Goal: Book appointment/travel/reservation

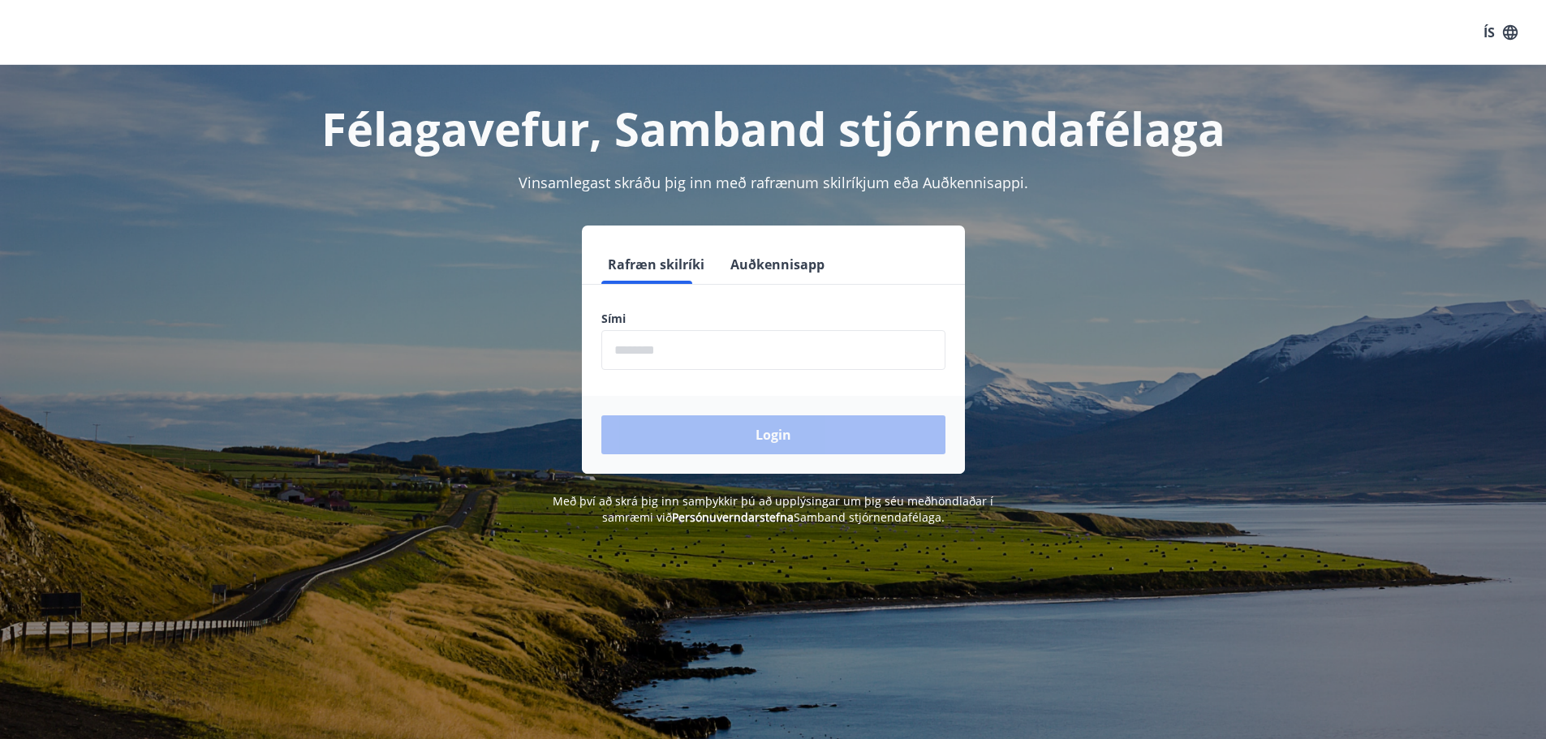
click at [681, 355] on input "phone" at bounding box center [773, 350] width 344 height 40
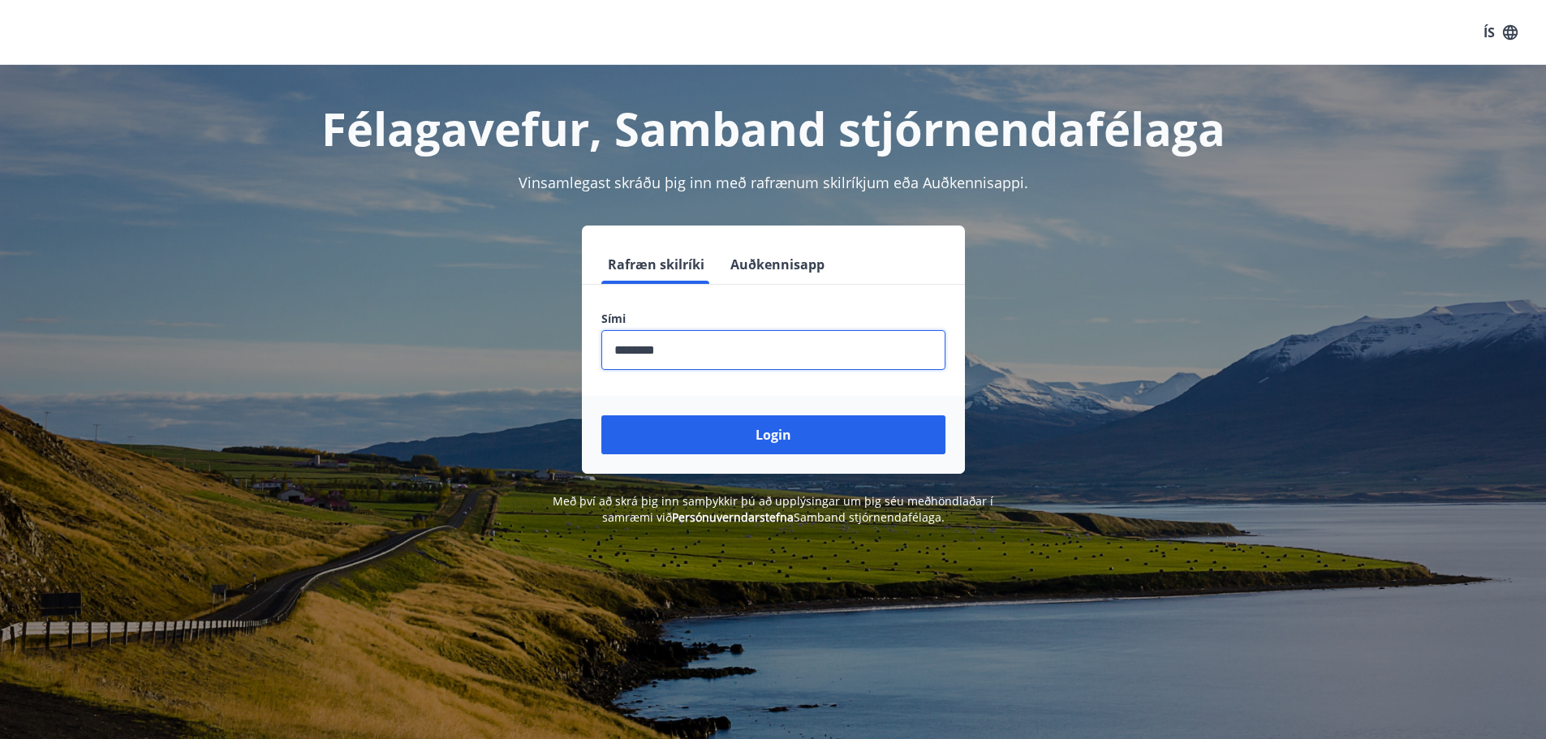
type input "********"
click at [745, 432] on button "Login" at bounding box center [773, 434] width 344 height 39
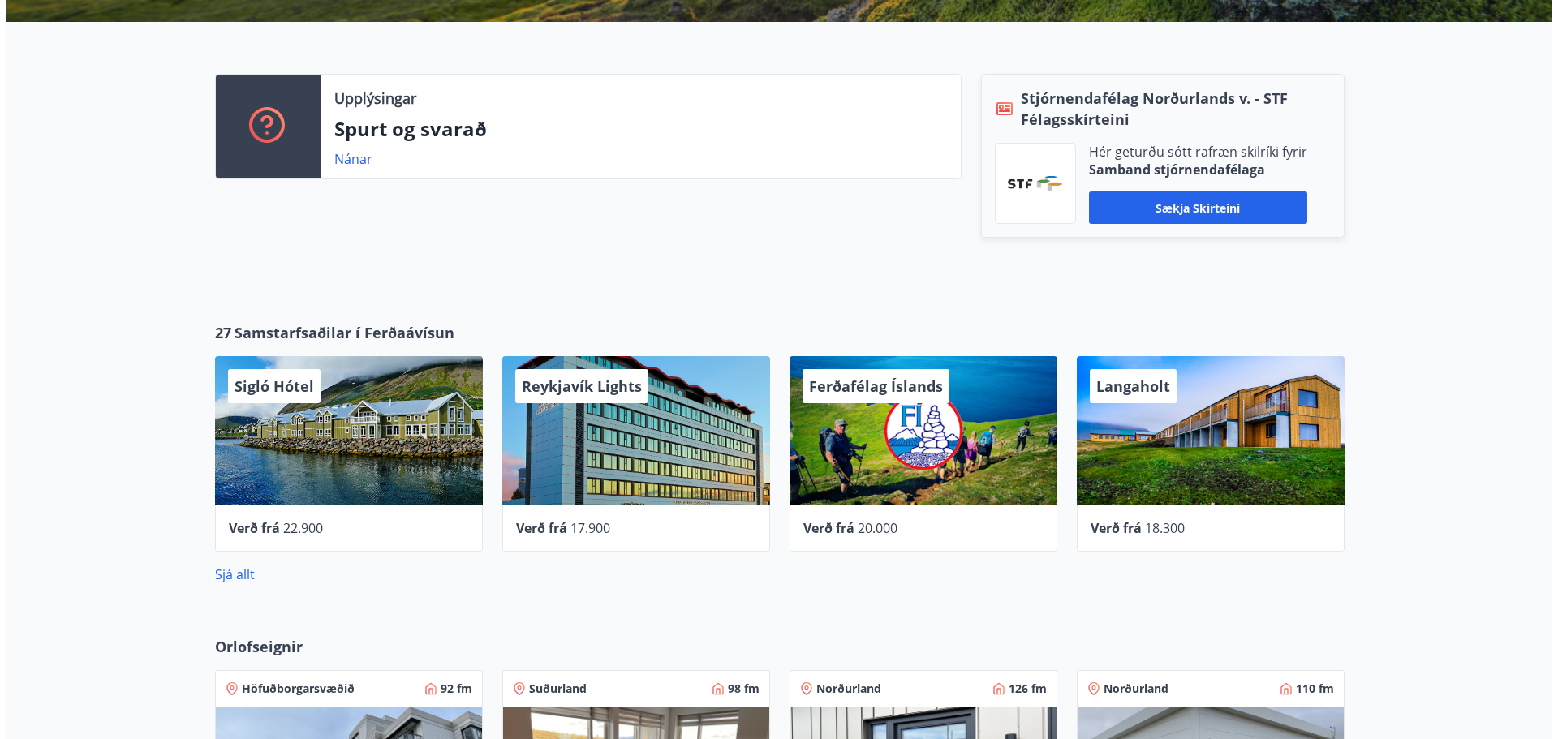
scroll to position [406, 0]
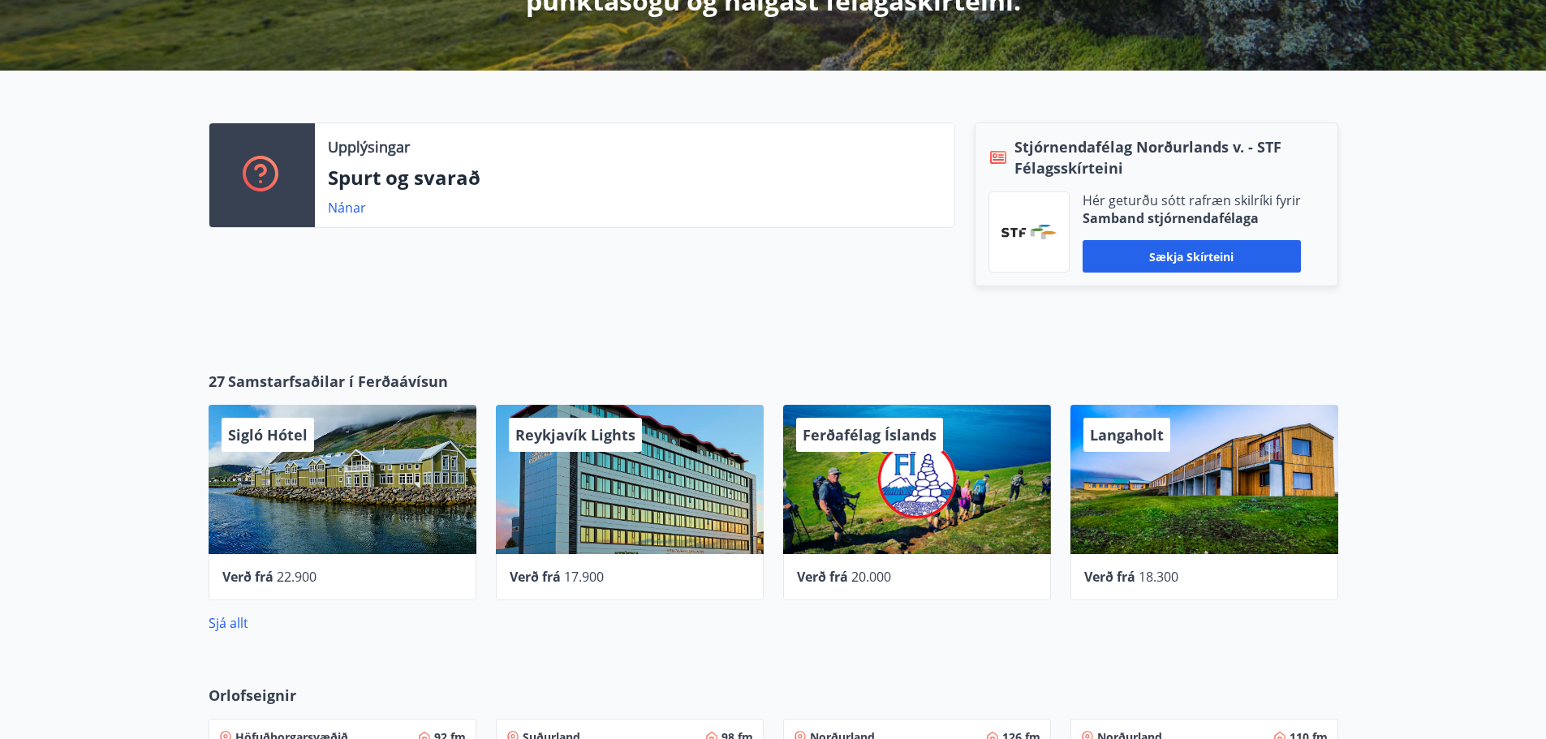
click at [613, 500] on div "Reykjavík Lights" at bounding box center [630, 479] width 268 height 149
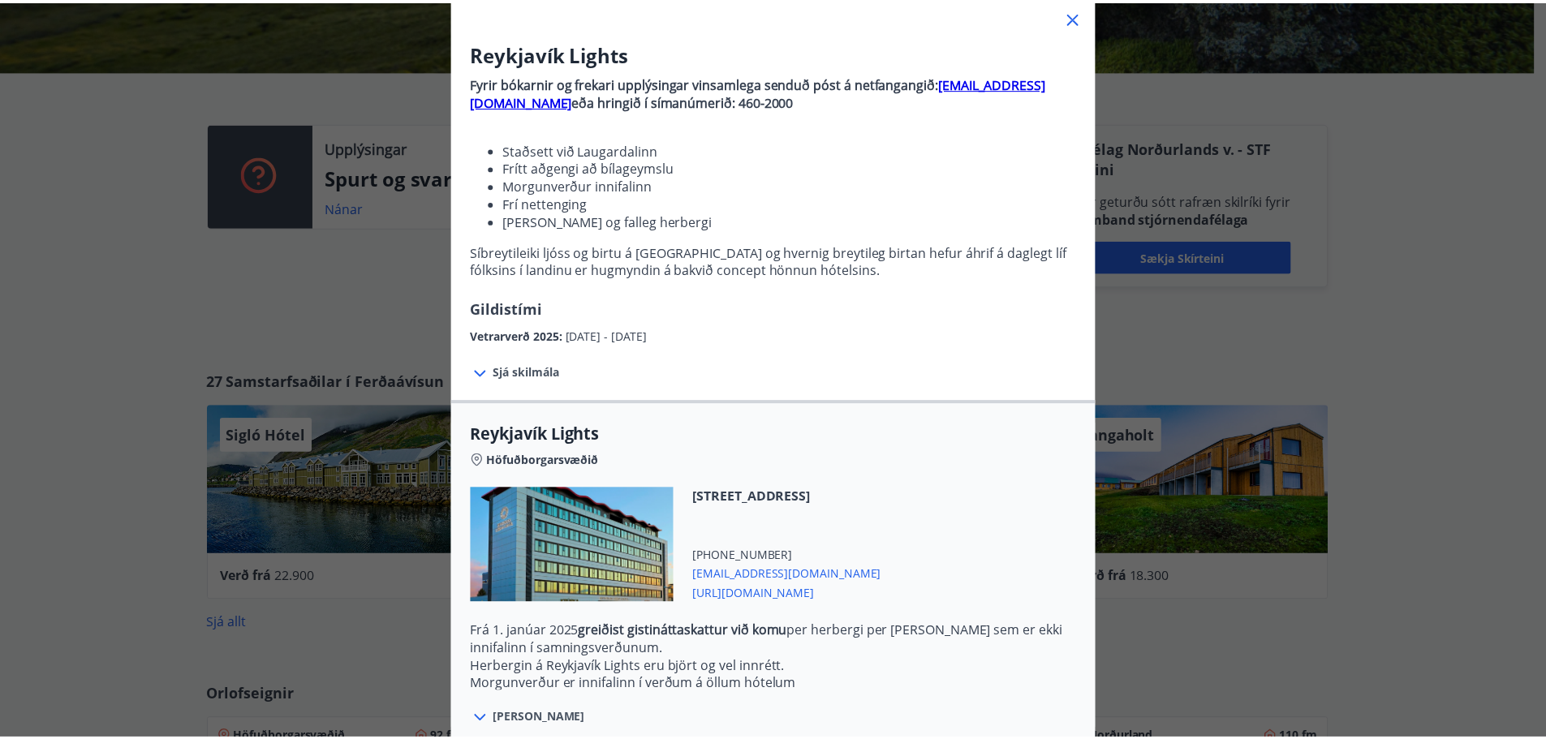
scroll to position [0, 0]
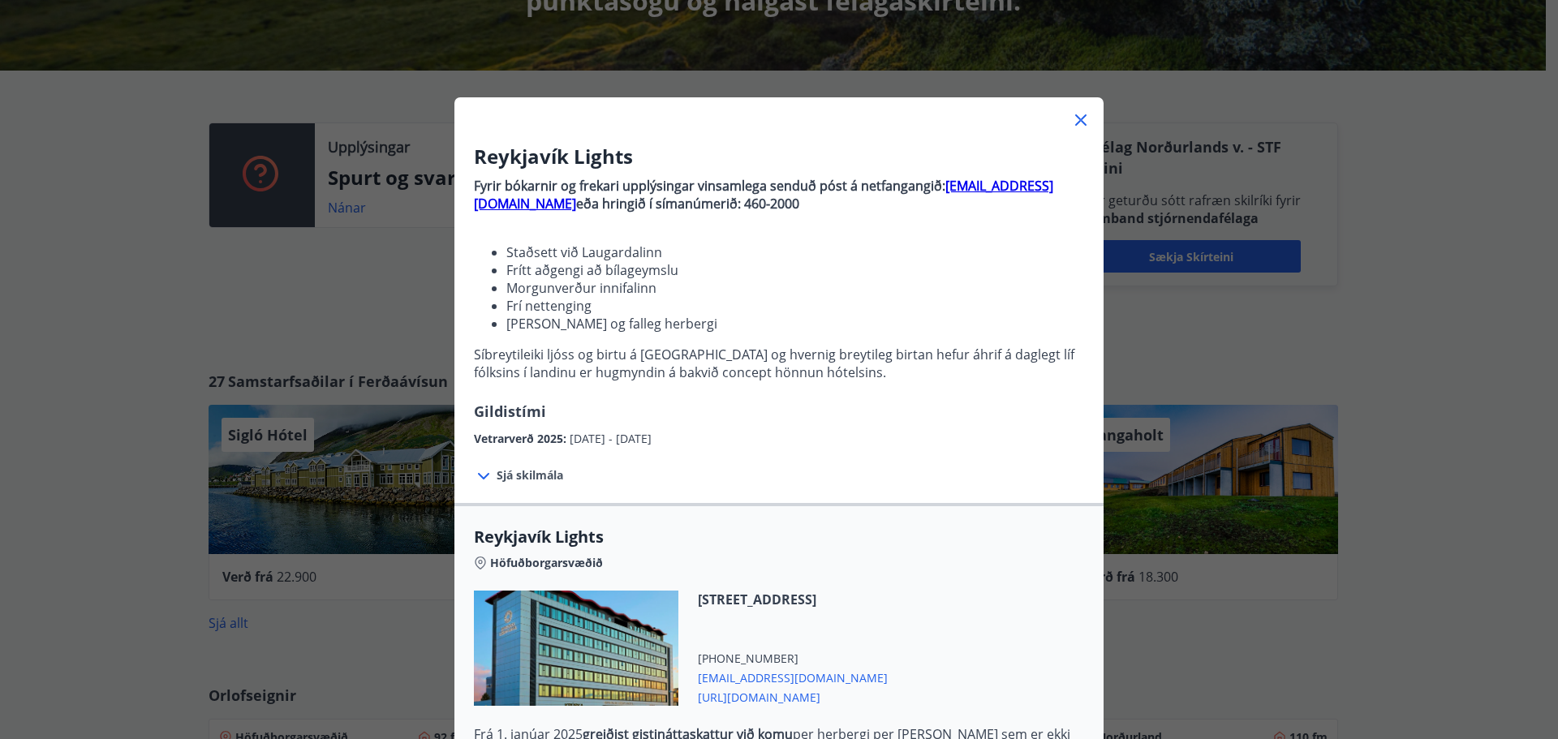
click at [1071, 123] on icon at bounding box center [1080, 119] width 19 height 19
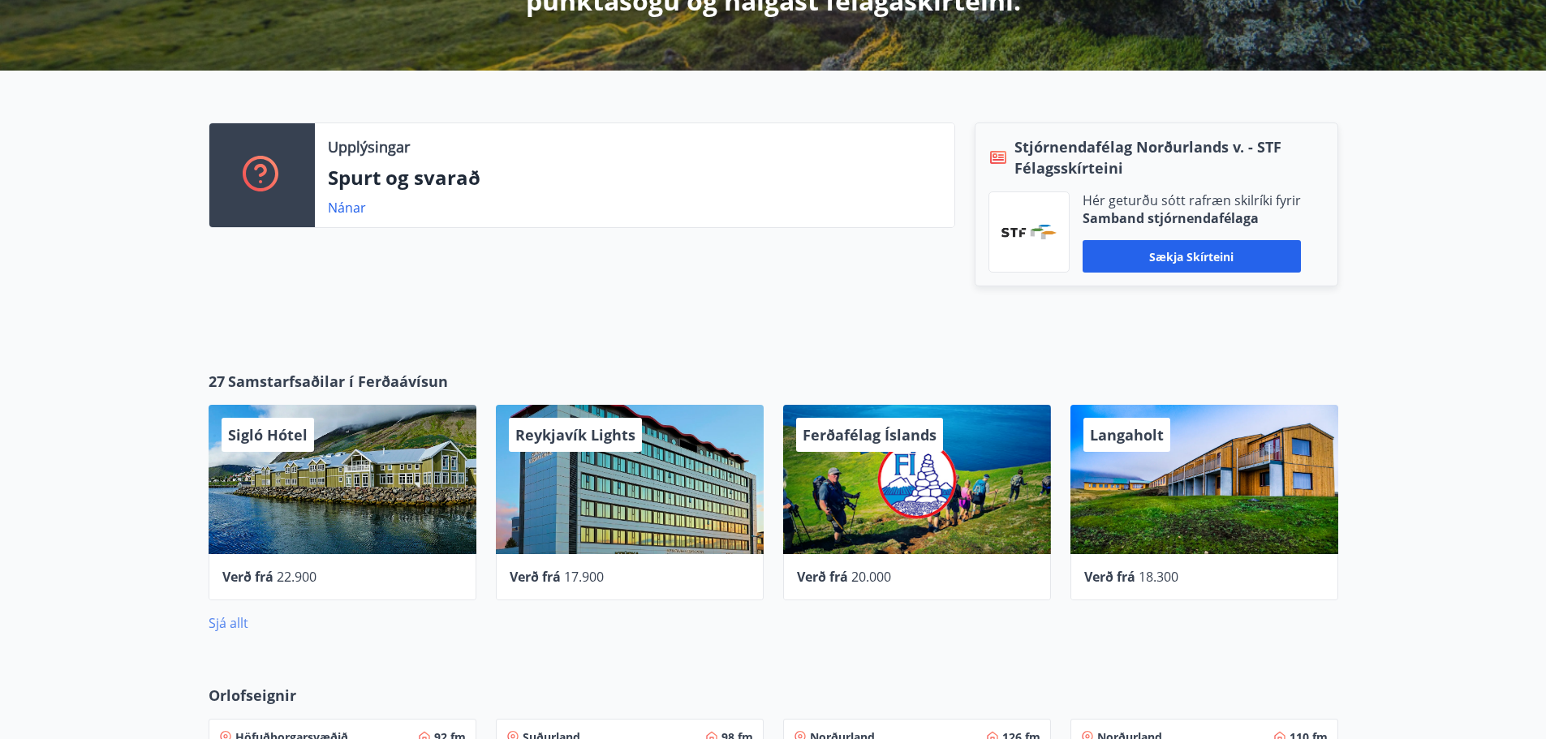
click at [217, 631] on link "Sjá allt" at bounding box center [229, 623] width 40 height 18
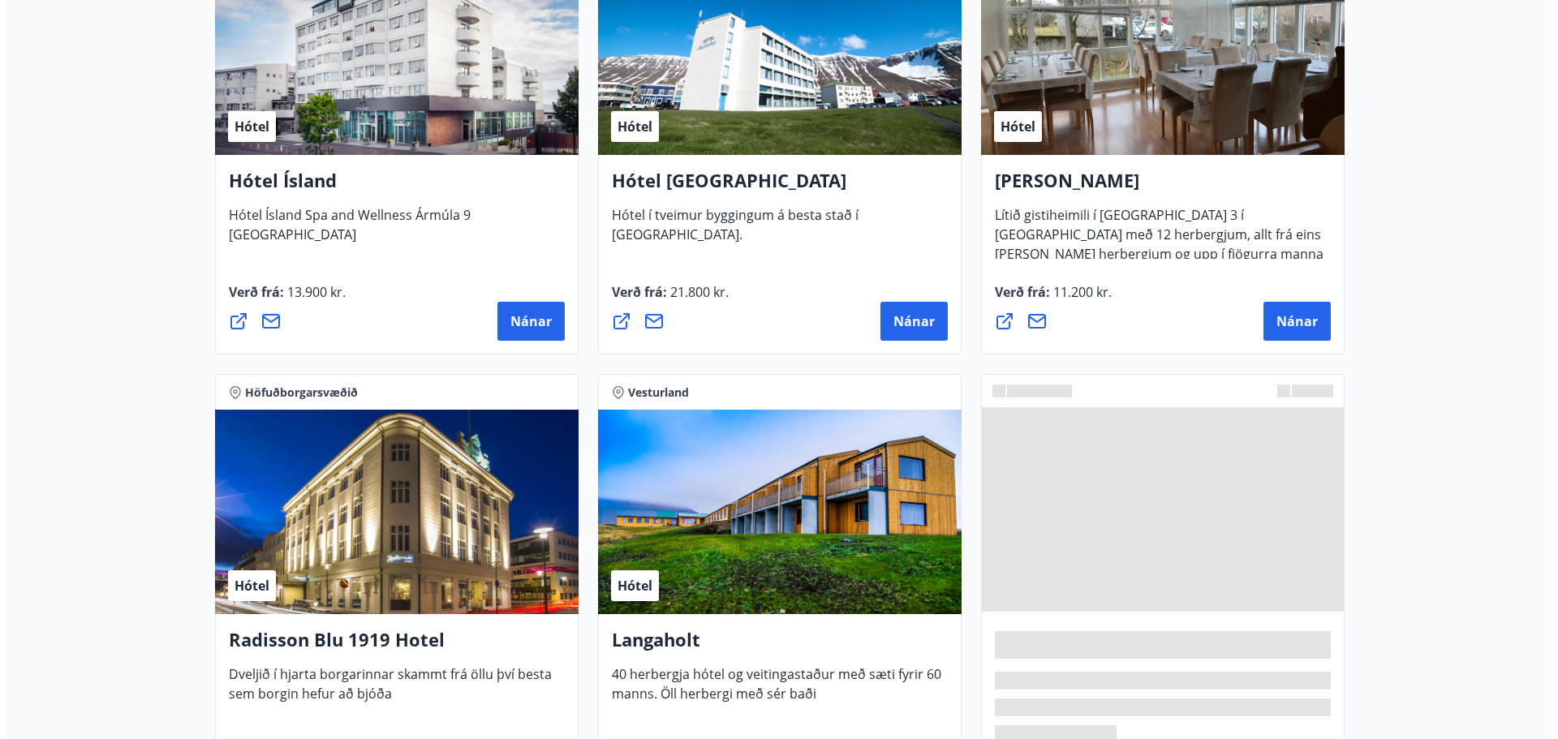
scroll to position [2236, 0]
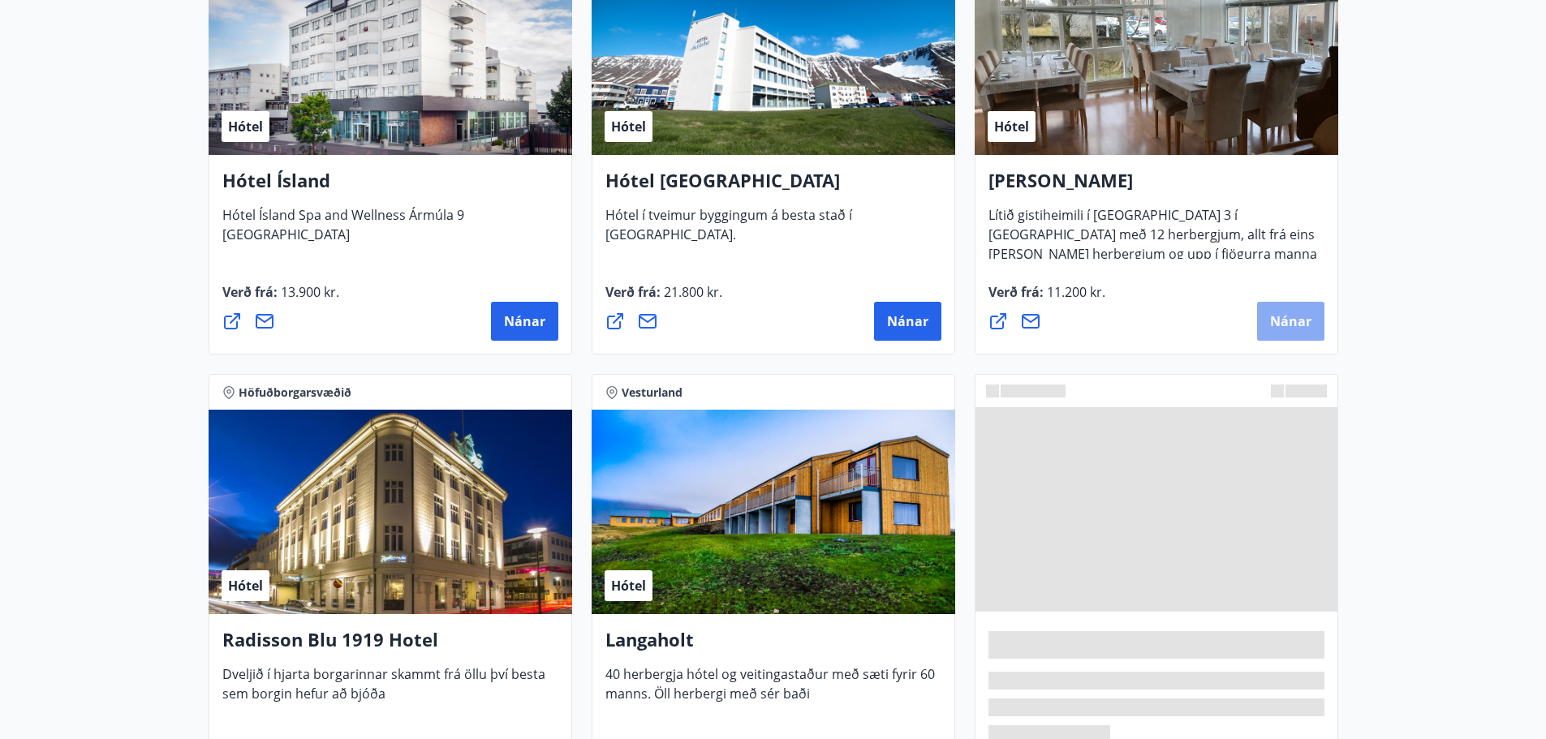
click at [1271, 316] on span "Nánar" at bounding box center [1290, 321] width 41 height 18
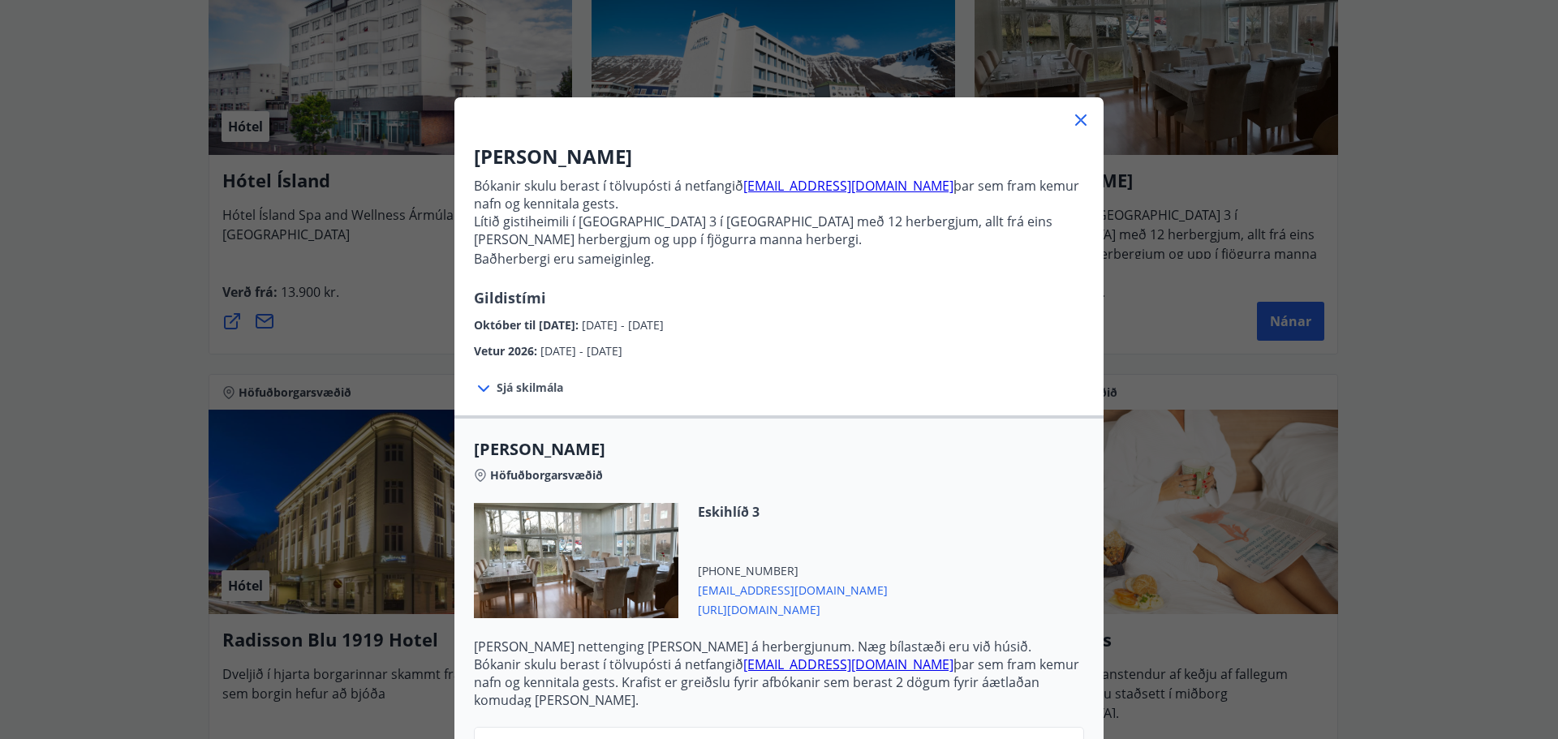
click at [1077, 120] on icon at bounding box center [1080, 119] width 19 height 19
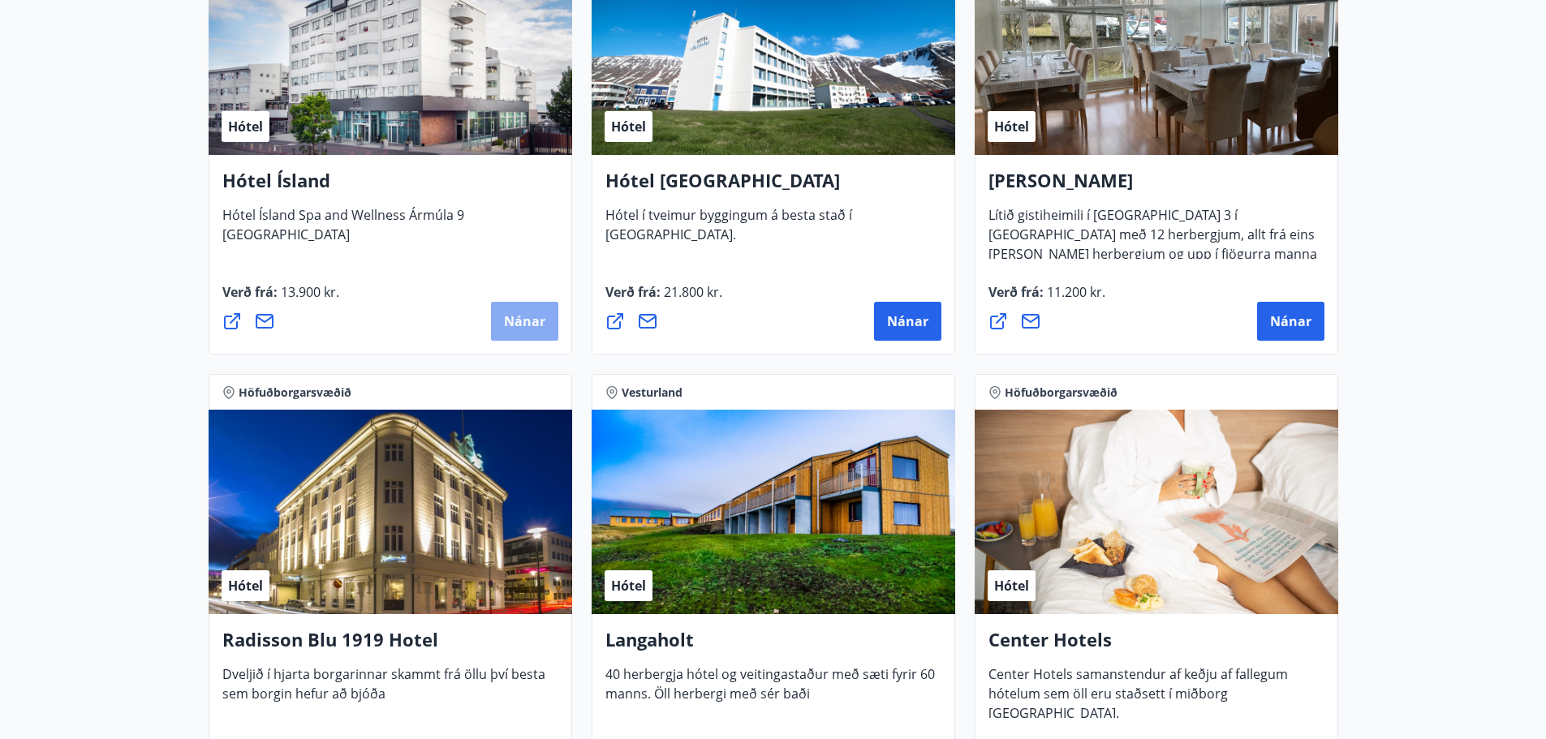
click at [526, 315] on span "Nánar" at bounding box center [524, 321] width 41 height 18
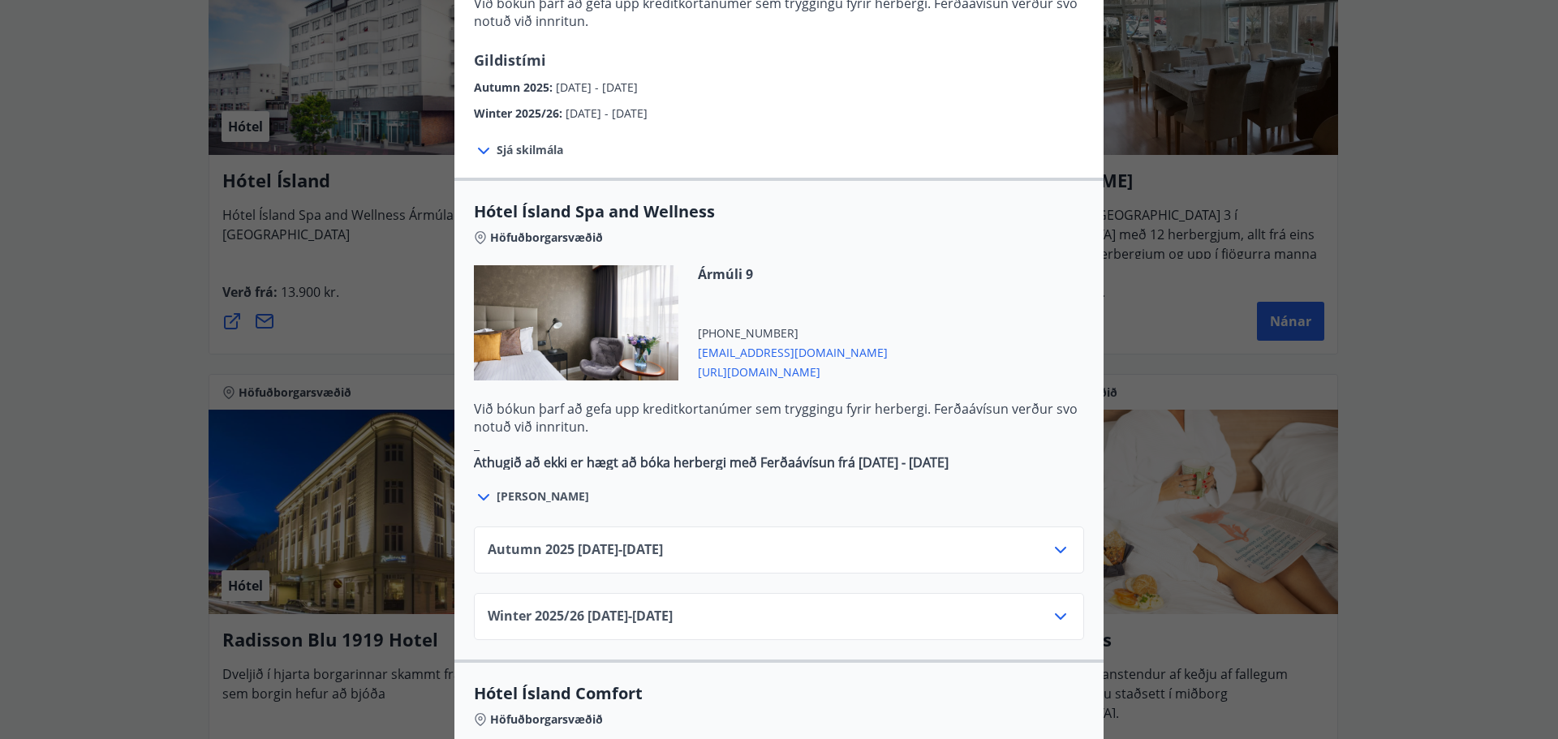
scroll to position [730, 0]
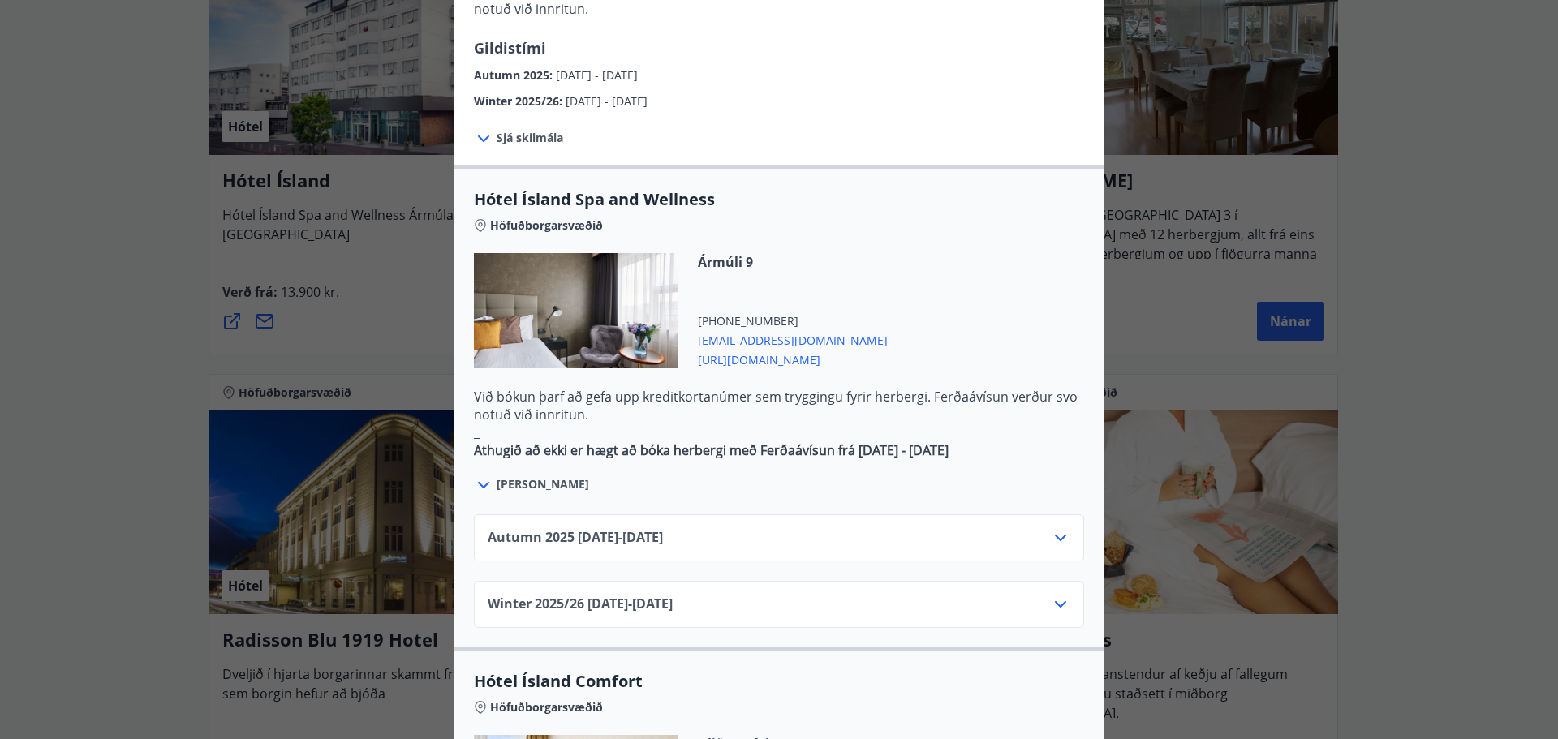
click at [1055, 535] on icon at bounding box center [1060, 538] width 11 height 6
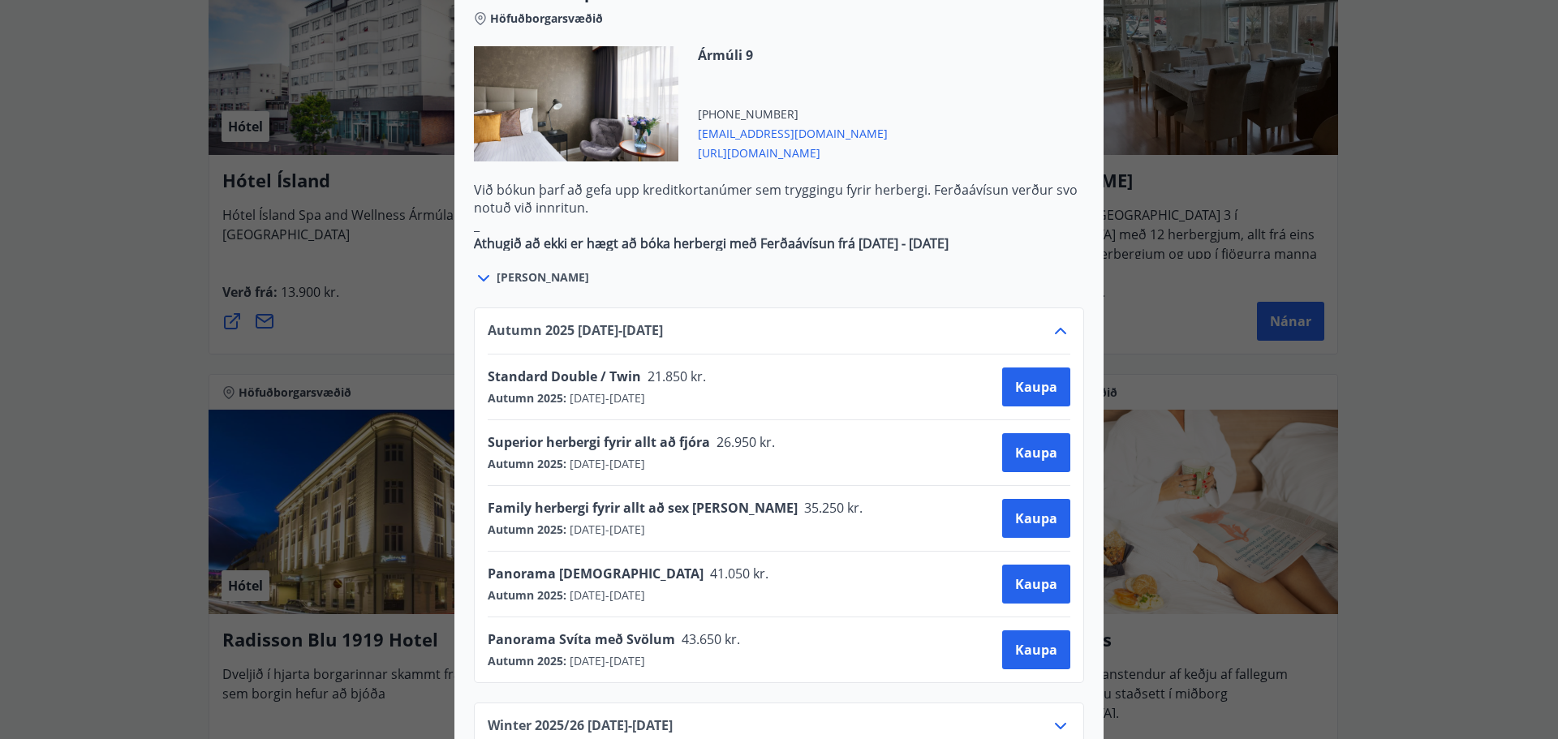
scroll to position [974, 0]
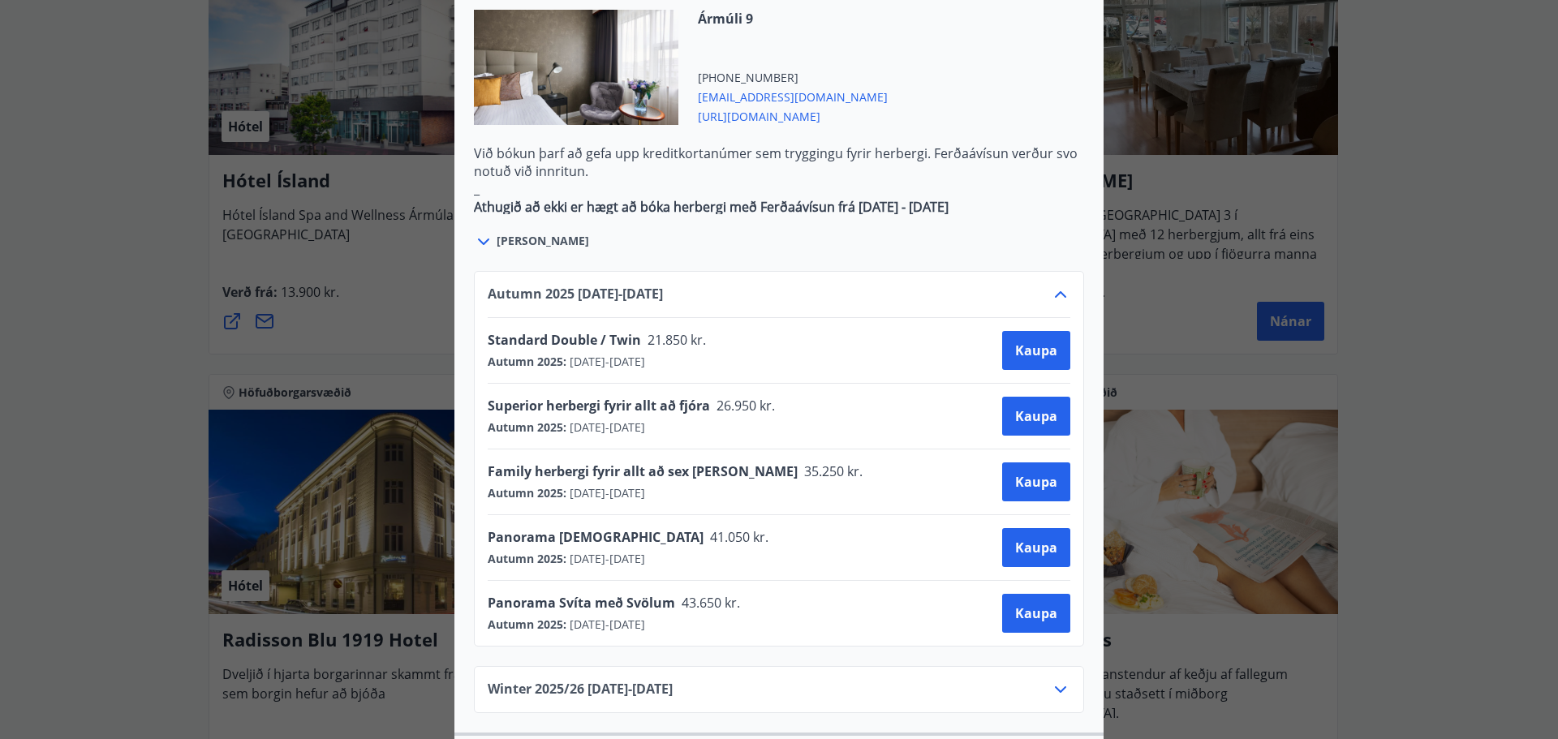
click at [1057, 680] on icon at bounding box center [1060, 689] width 19 height 19
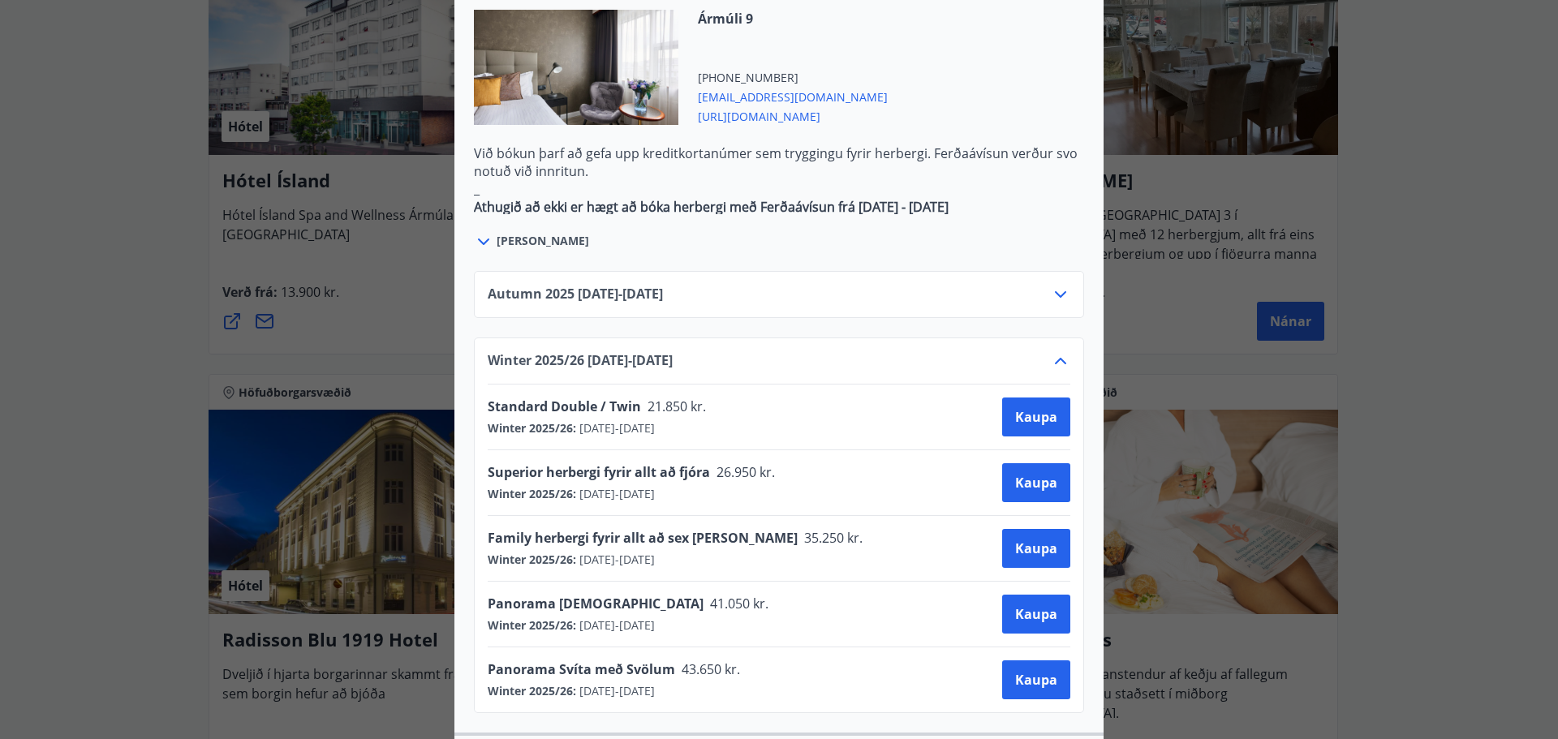
click at [1057, 351] on icon at bounding box center [1060, 360] width 19 height 19
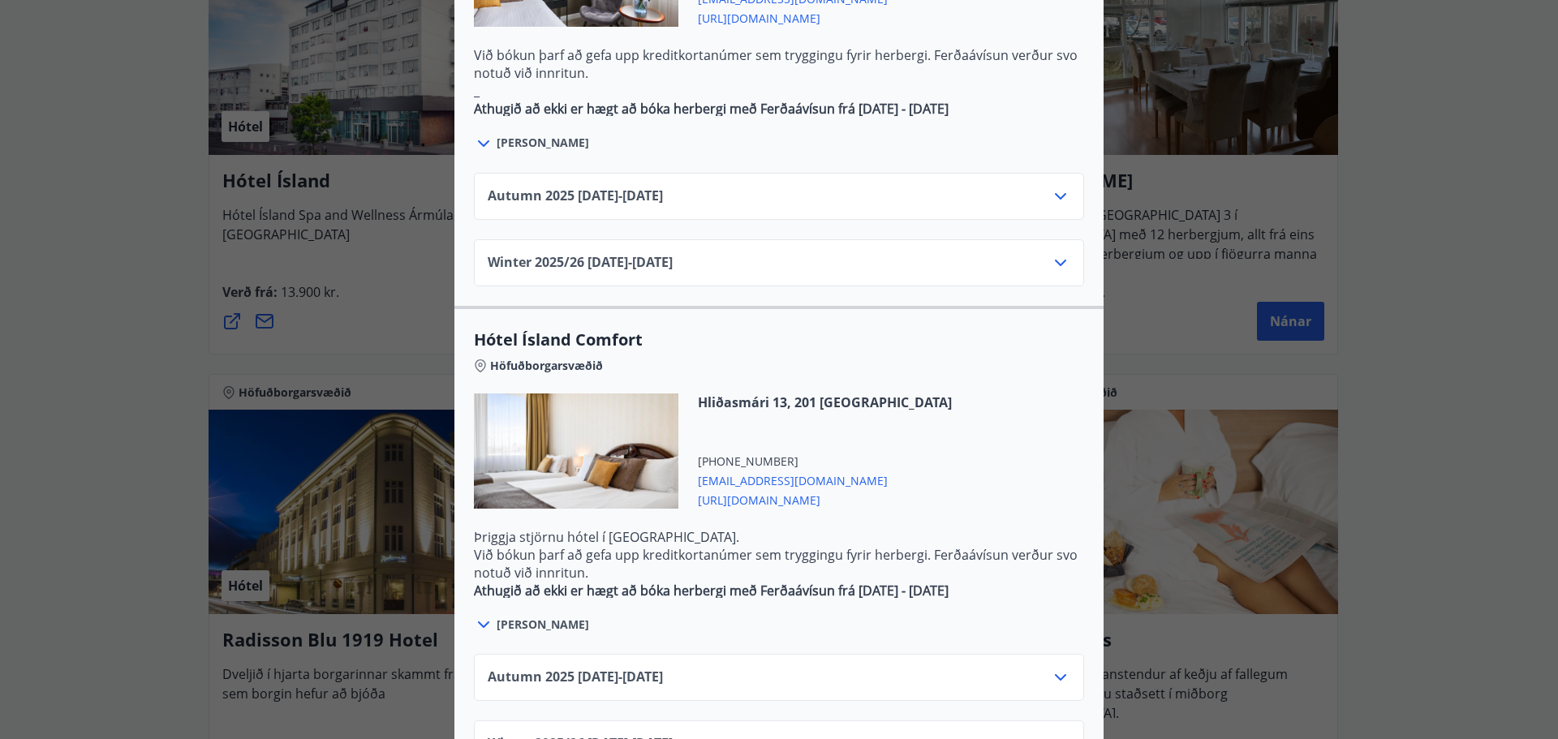
scroll to position [1078, 0]
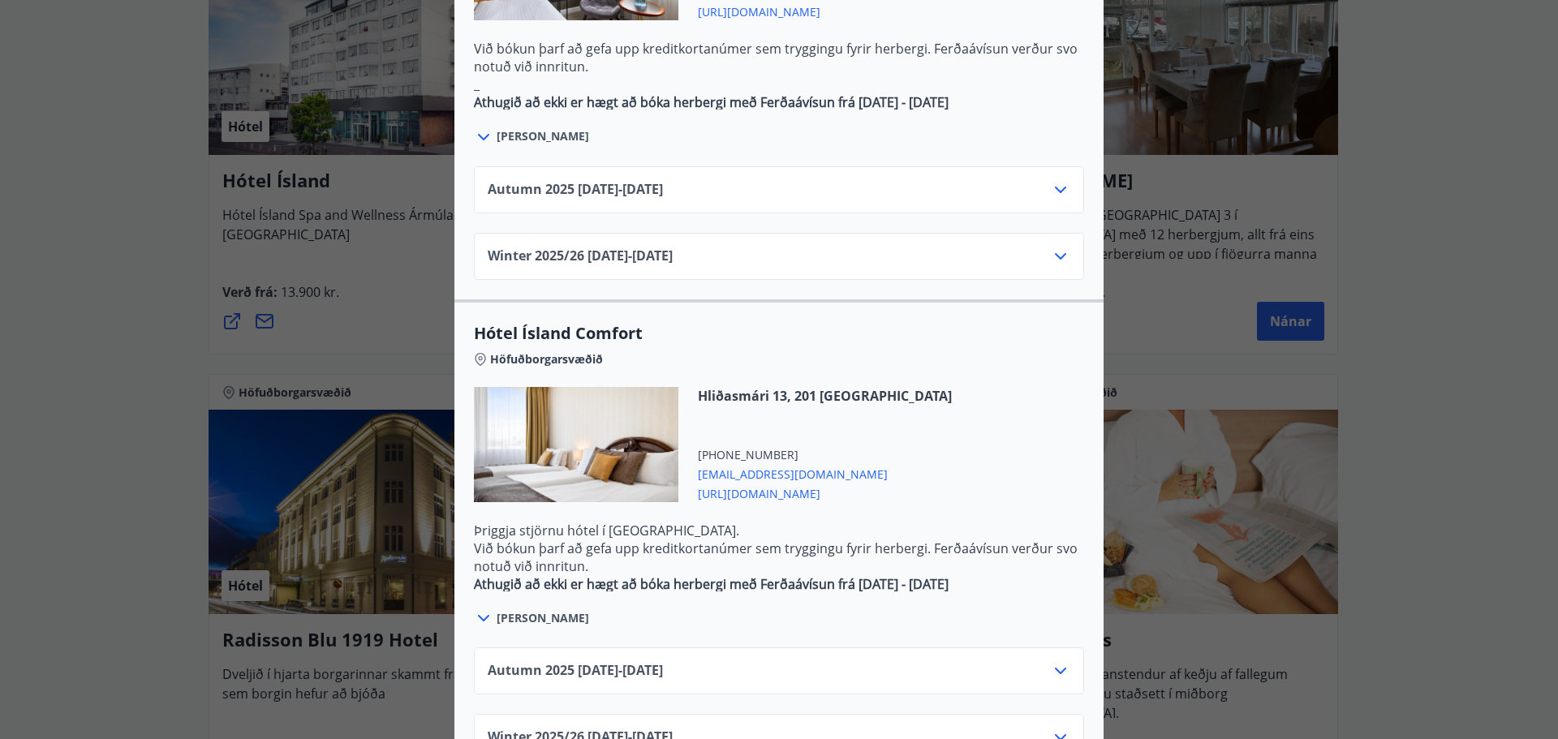
click at [1062, 661] on icon at bounding box center [1060, 670] width 19 height 19
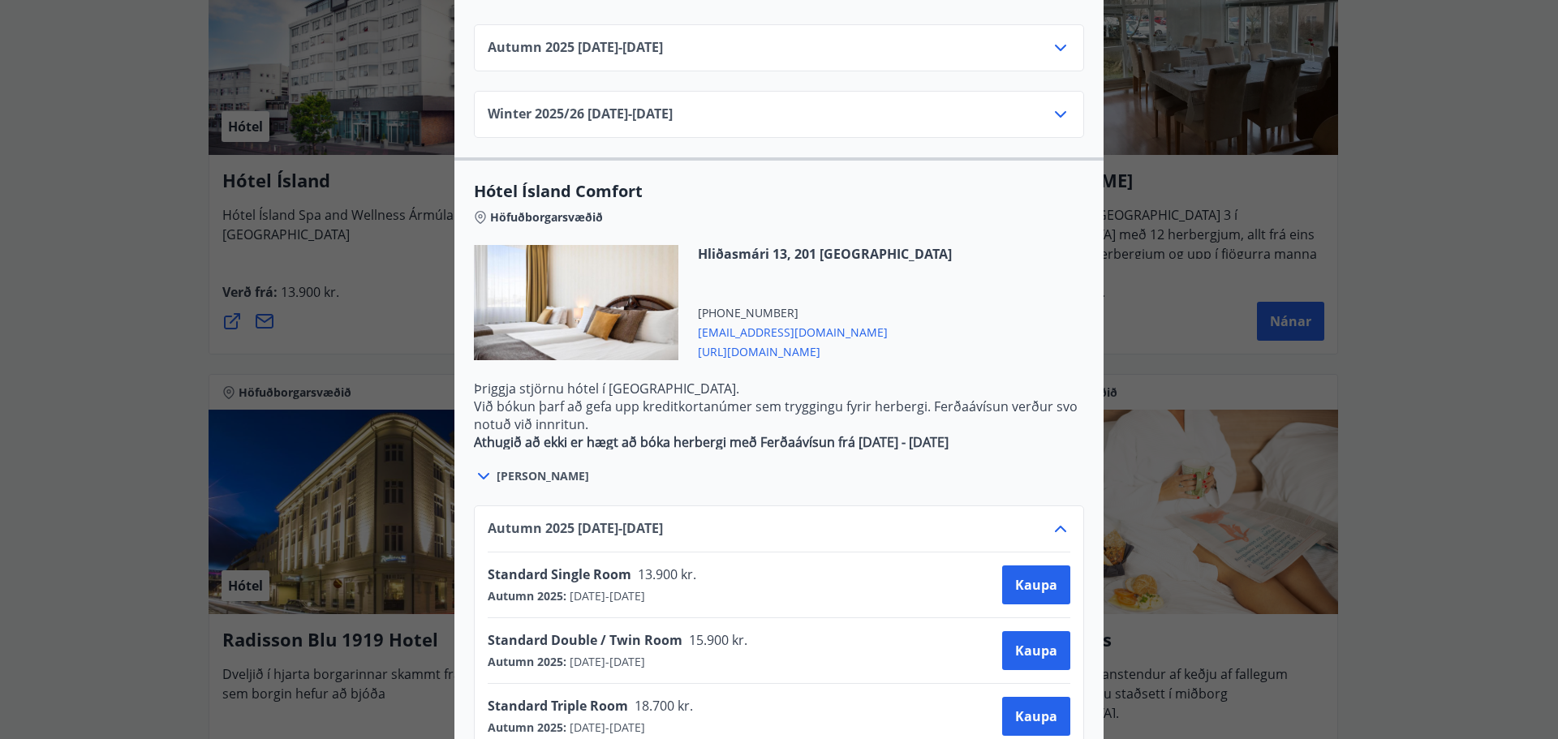
scroll to position [1241, 0]
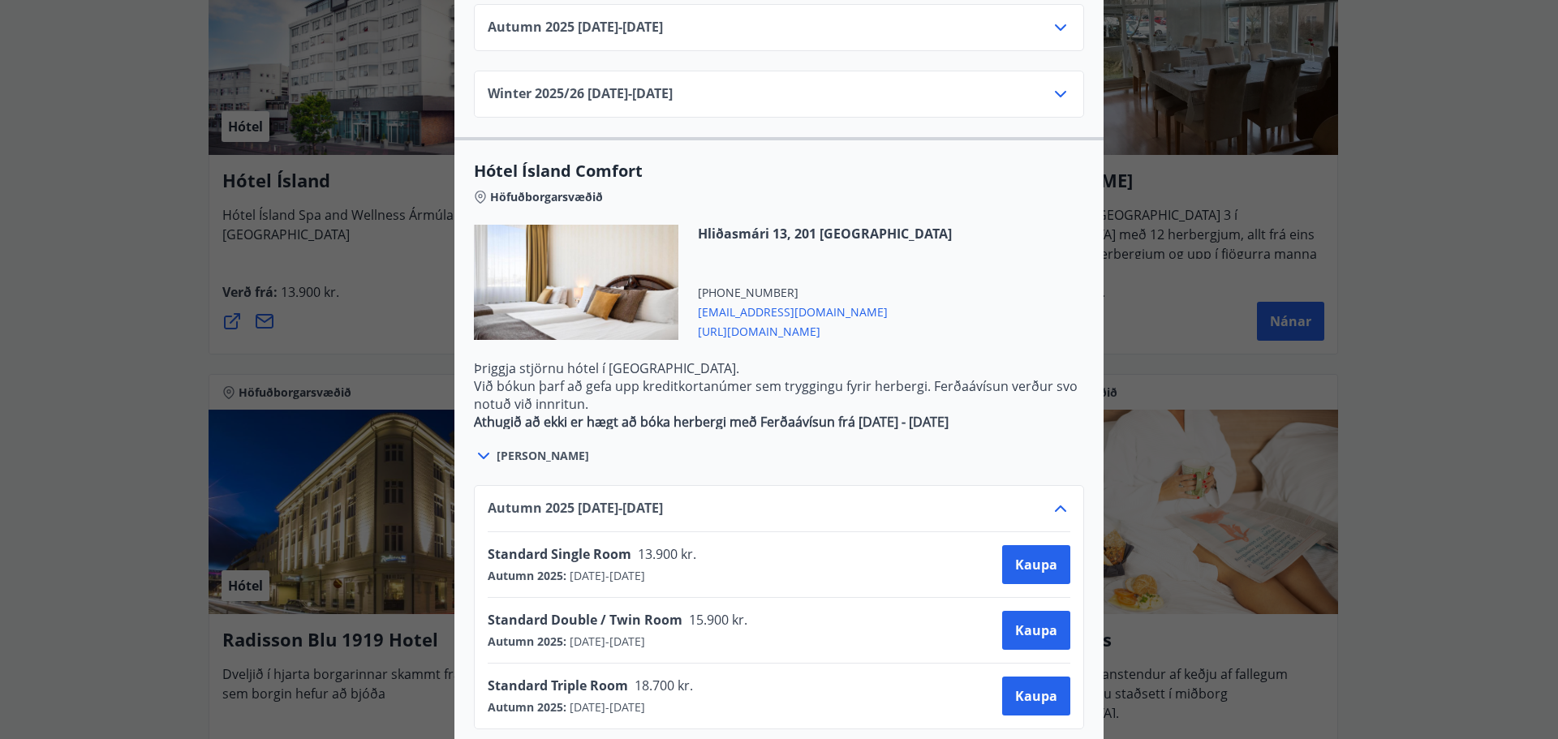
click at [743, 321] on span "[URL][DOMAIN_NAME]" at bounding box center [825, 330] width 254 height 19
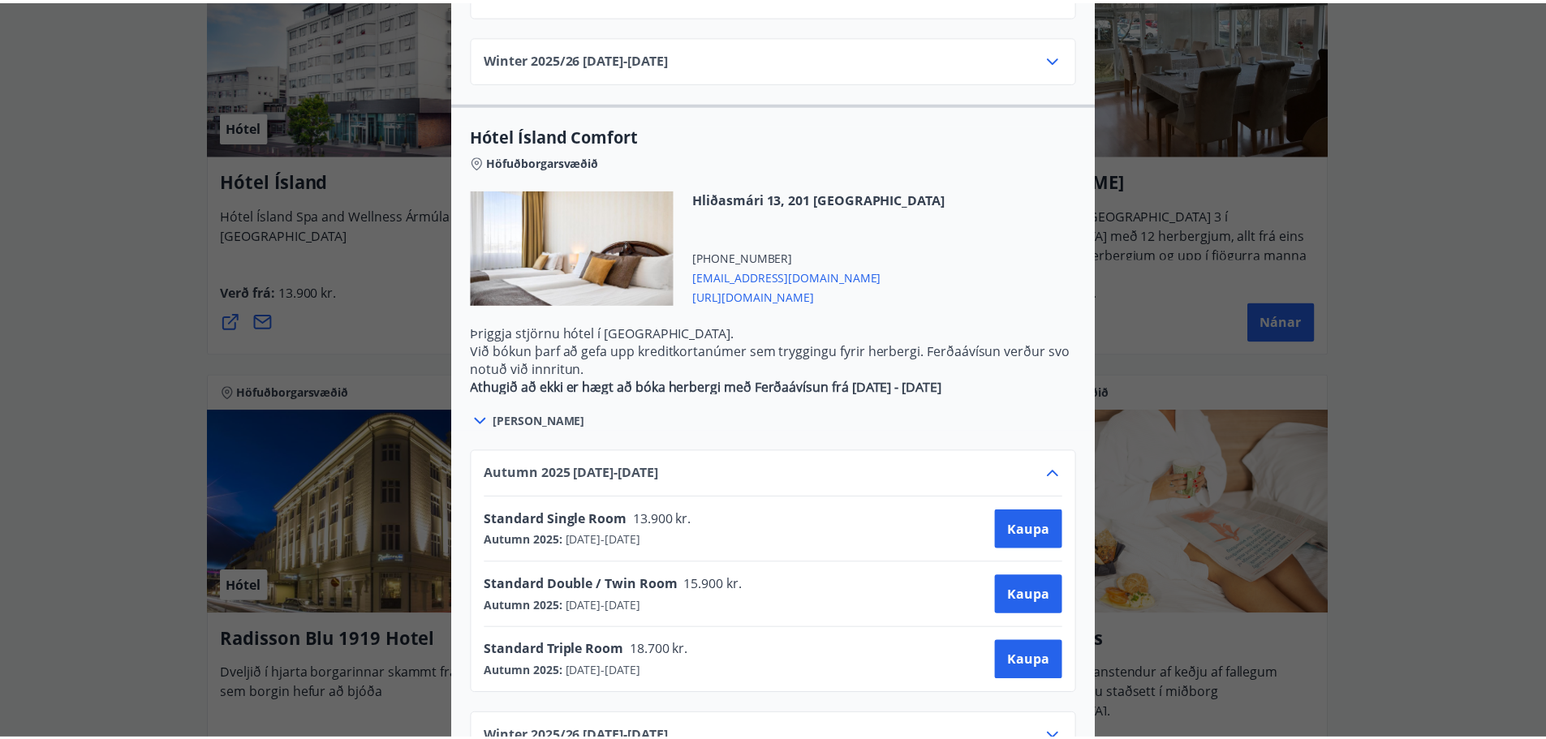
scroll to position [0, 0]
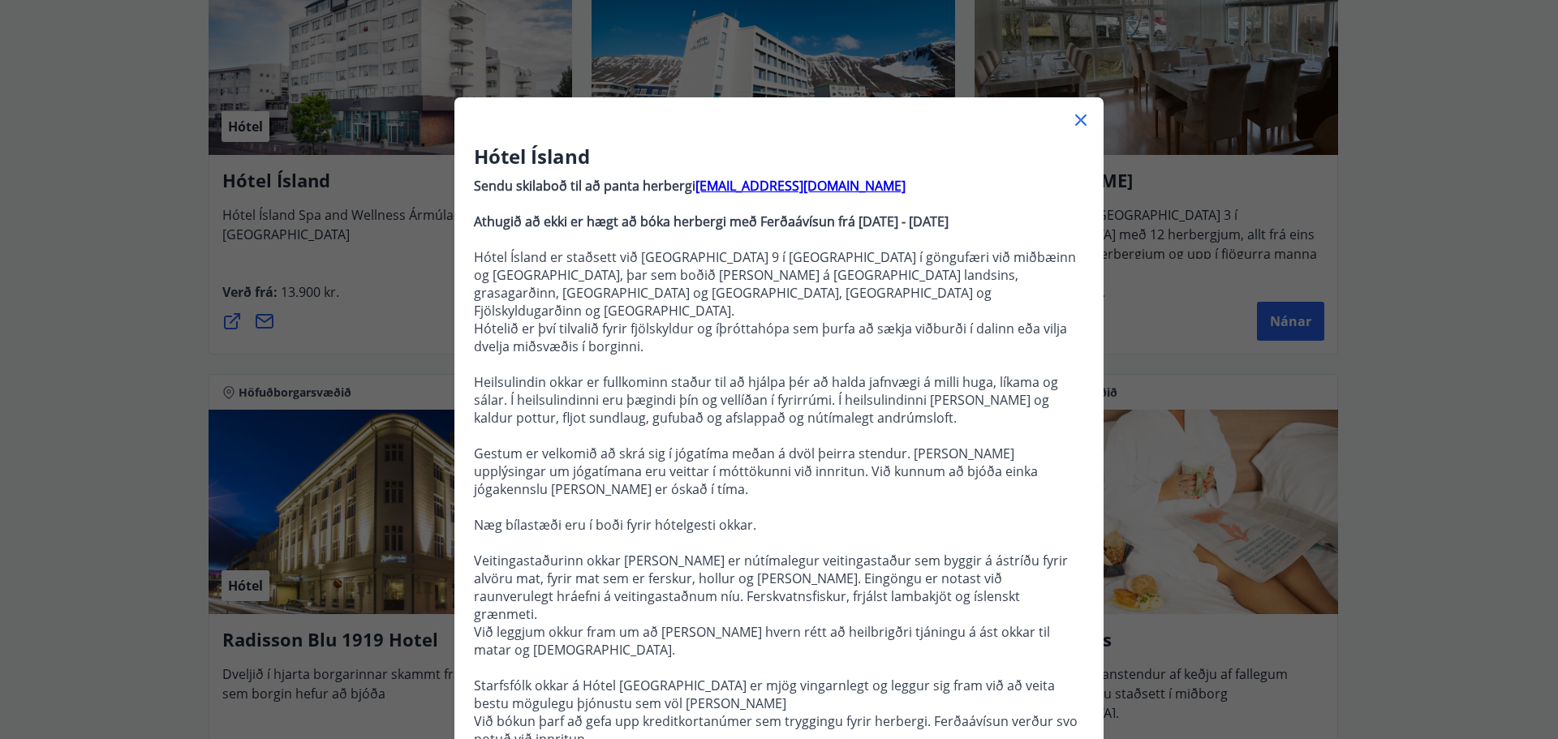
click at [1433, 183] on div "Hótel Ísland Sendu skilaboð til að panta herbergi [EMAIL_ADDRESS][DOMAIN_NAME] …" at bounding box center [779, 369] width 1558 height 739
click at [1075, 123] on icon at bounding box center [1080, 119] width 11 height 11
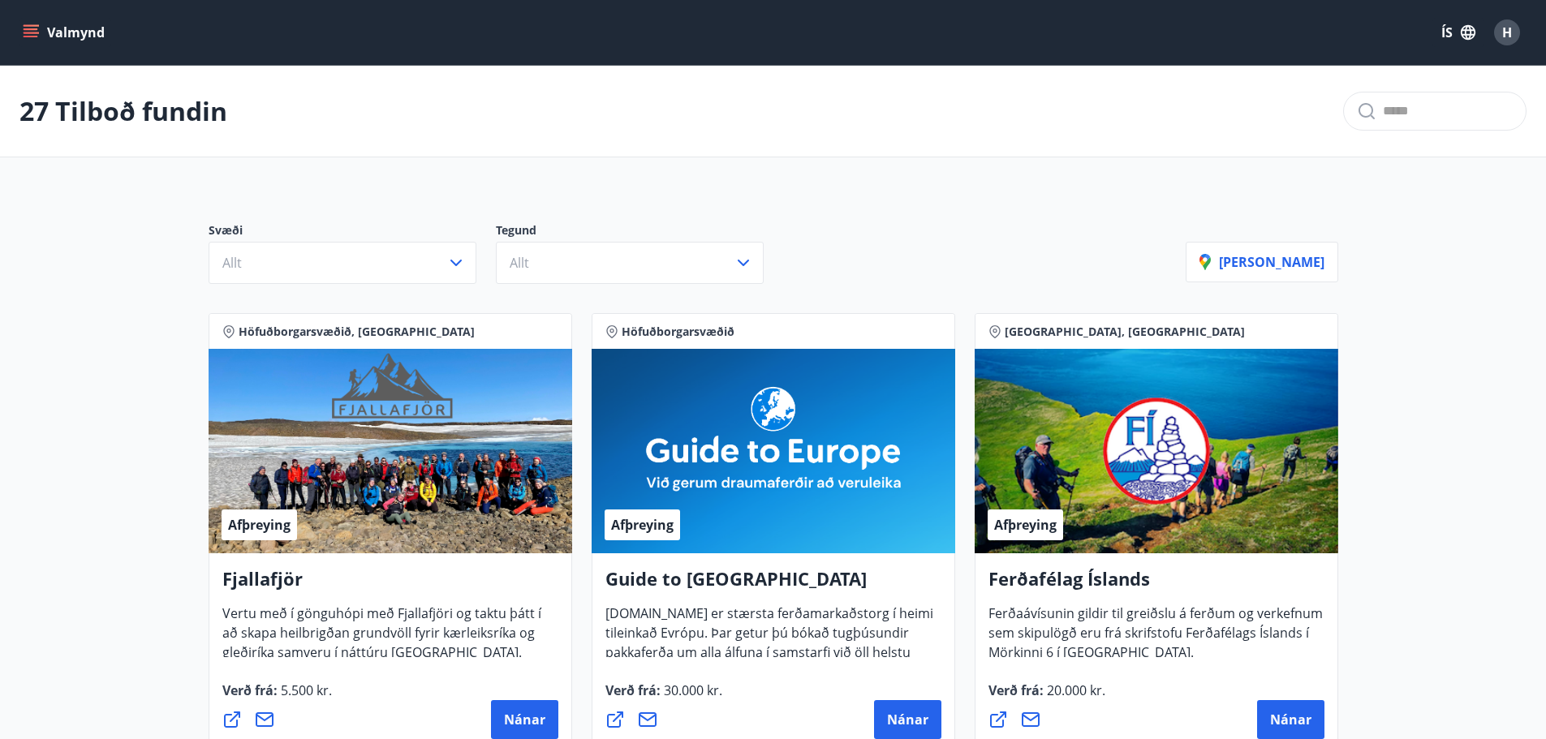
click at [40, 24] on button "Valmynd" at bounding box center [65, 32] width 92 height 29
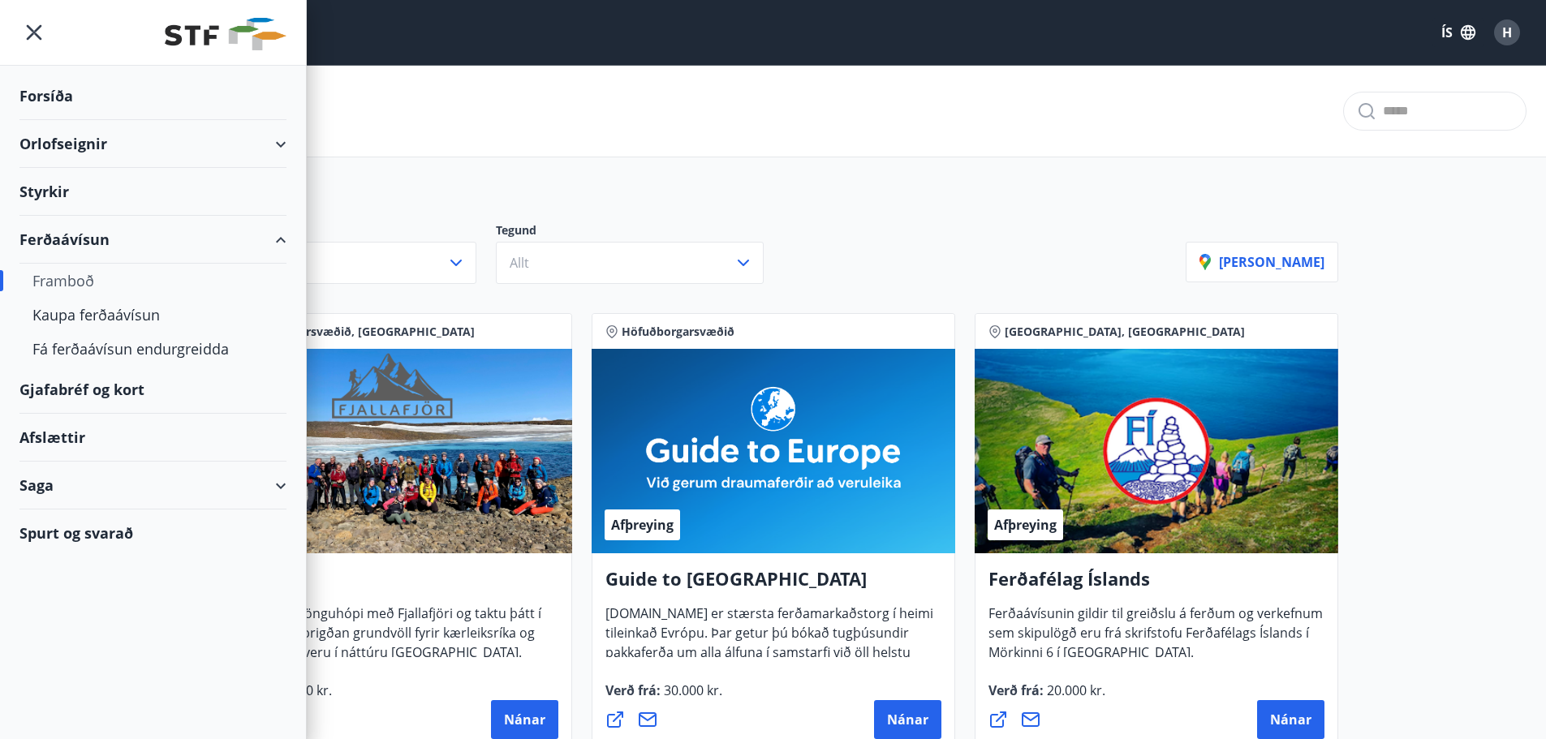
click at [50, 144] on div "Orlofseignir" at bounding box center [152, 144] width 267 height 48
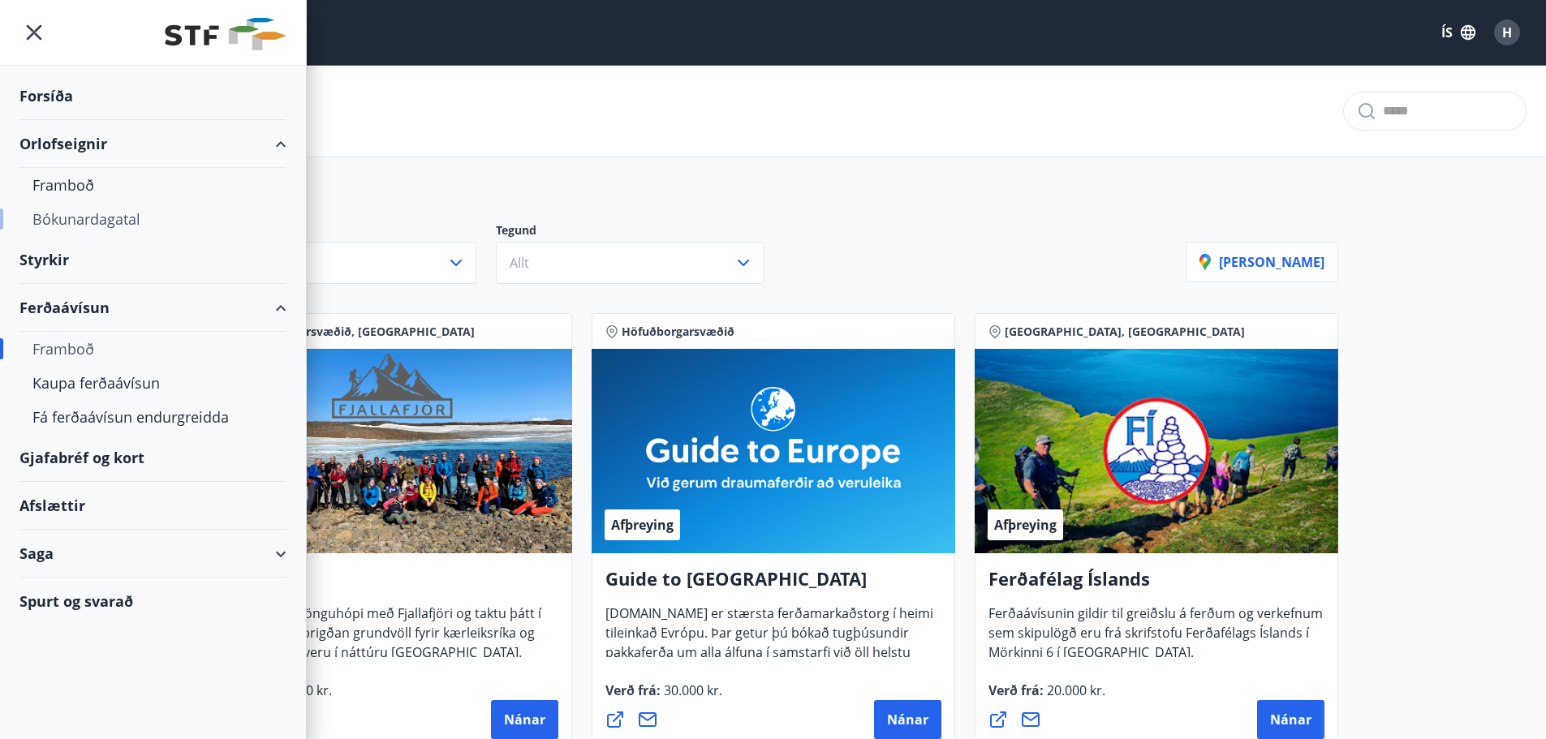
click at [86, 217] on div "Bókunardagatal" at bounding box center [152, 219] width 241 height 34
